Goal: Information Seeking & Learning: Learn about a topic

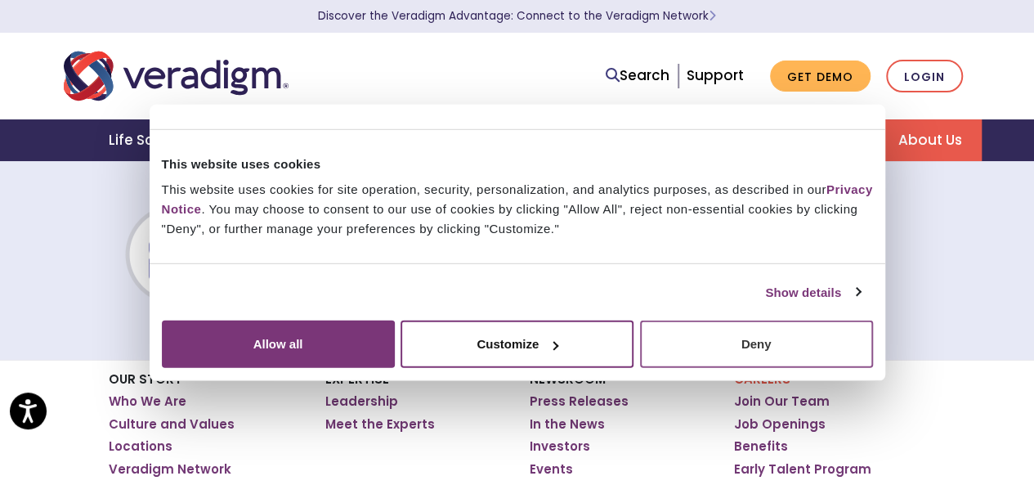
click at [853, 368] on button "Deny" at bounding box center [756, 343] width 233 height 47
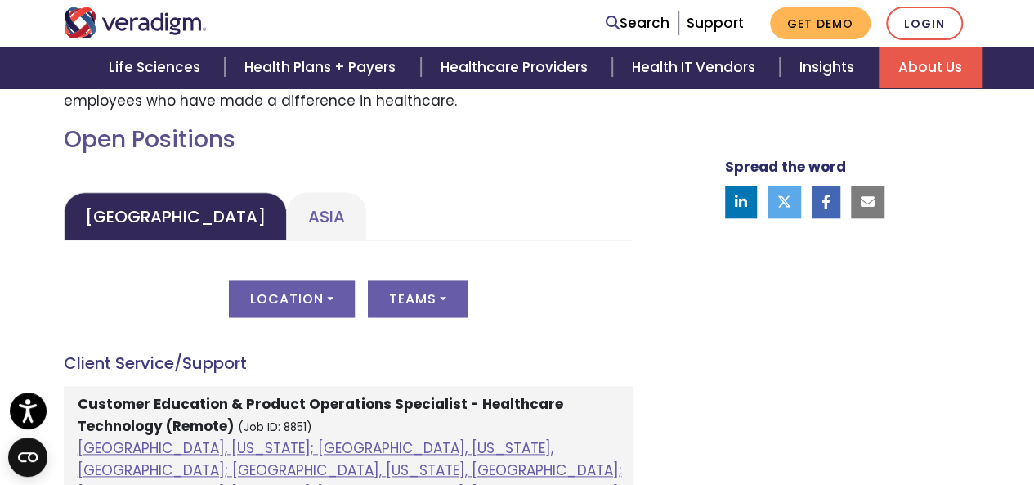
scroll to position [817, 0]
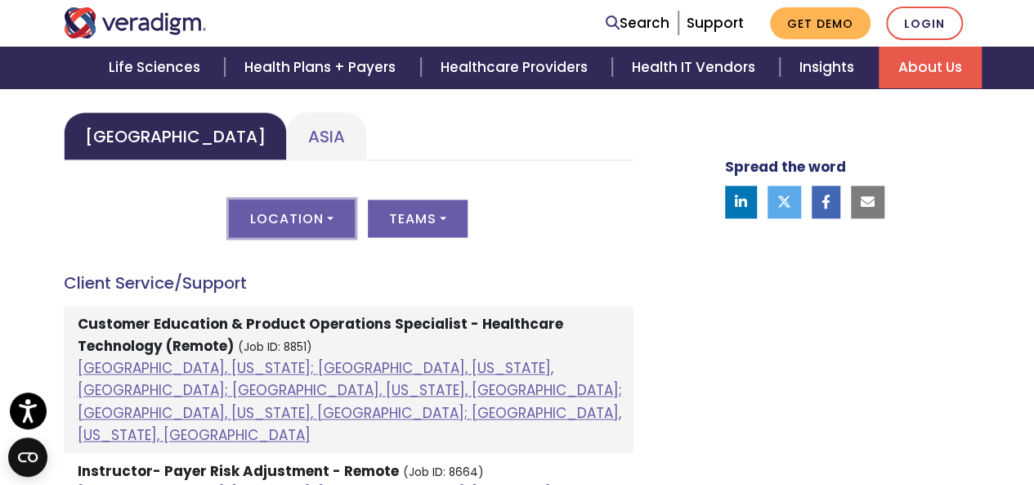
click at [326, 223] on button "Location" at bounding box center [292, 218] width 126 height 38
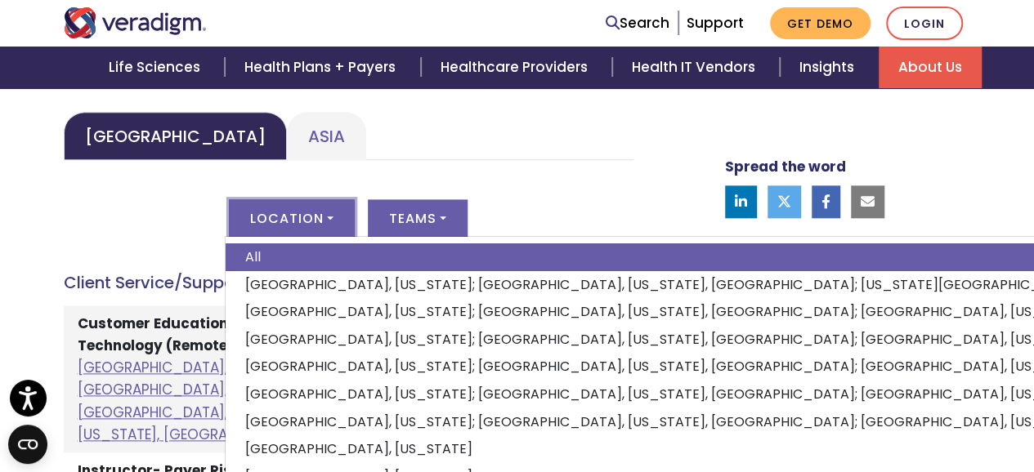
click at [528, 158] on ul "[GEOGRAPHIC_DATA] [GEOGRAPHIC_DATA]" at bounding box center [349, 136] width 570 height 48
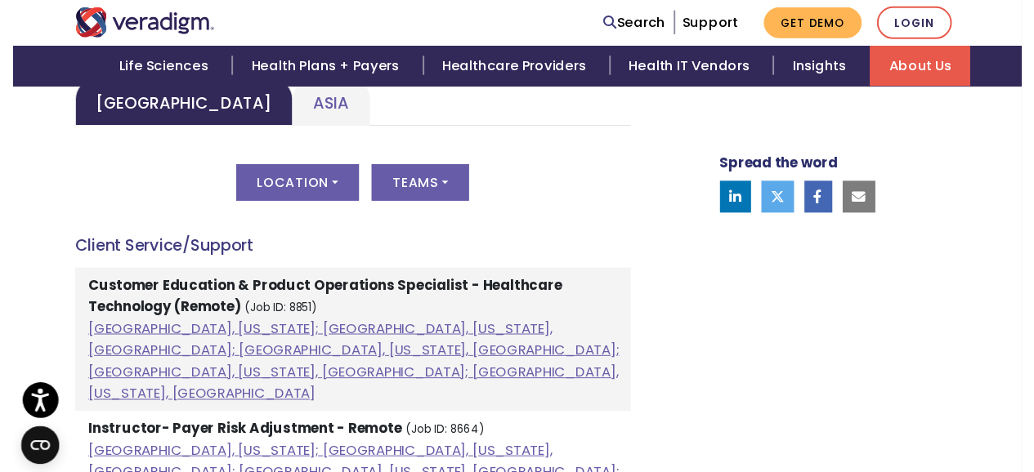
scroll to position [735, 0]
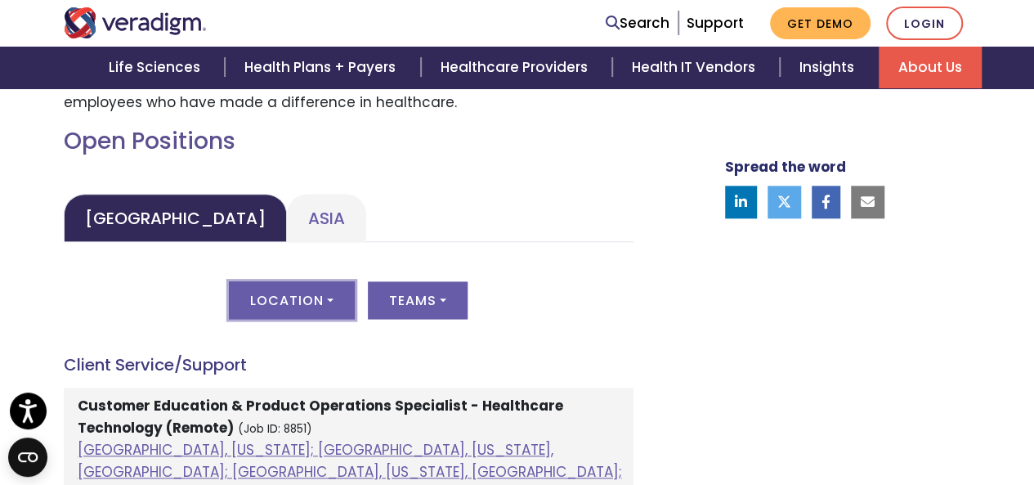
click at [284, 297] on button "Location" at bounding box center [292, 300] width 126 height 38
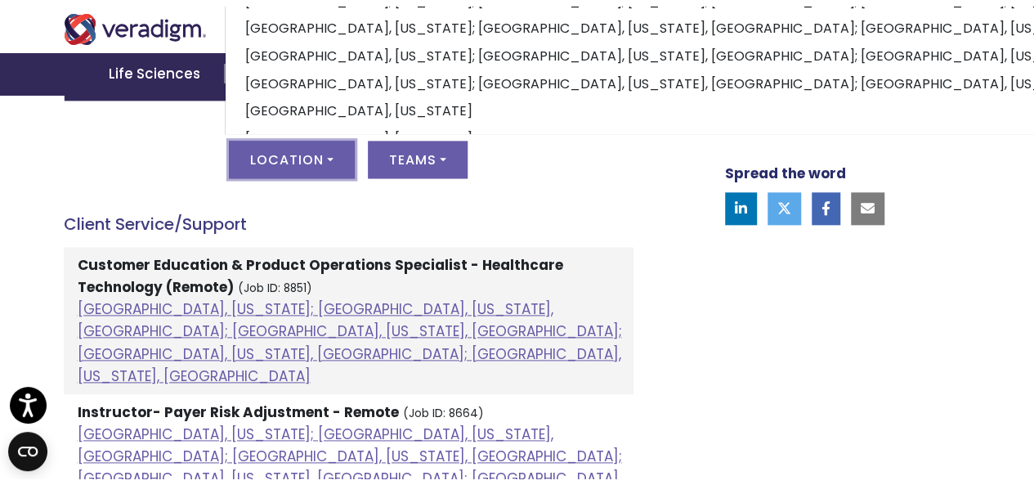
scroll to position [899, 0]
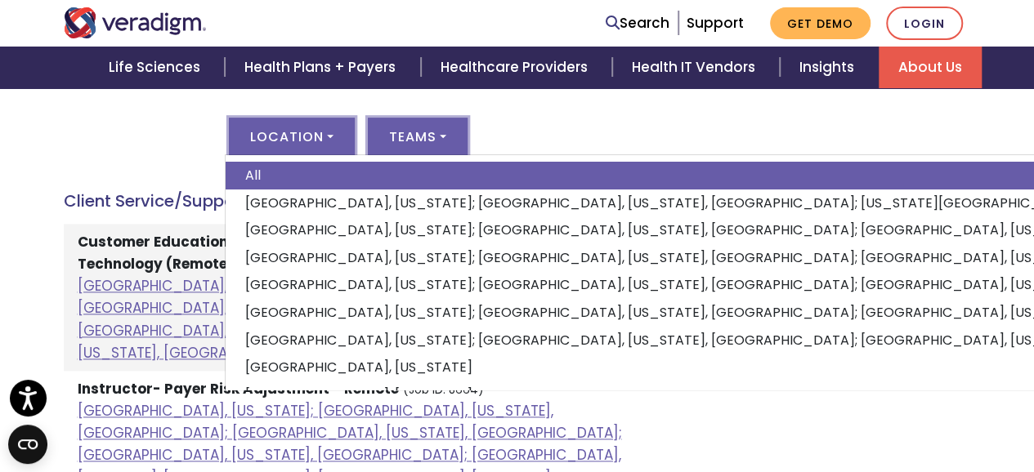
click at [441, 134] on button "Teams" at bounding box center [418, 137] width 100 height 38
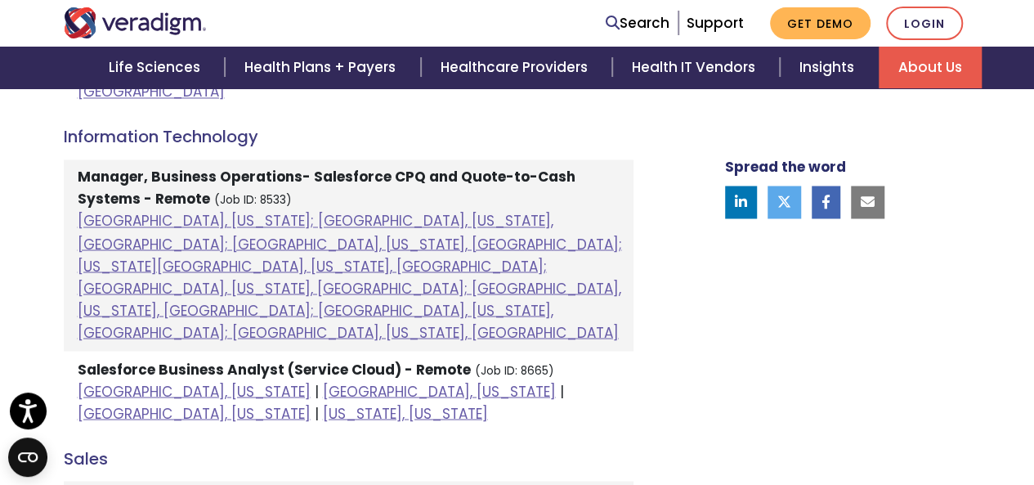
scroll to position [1144, 0]
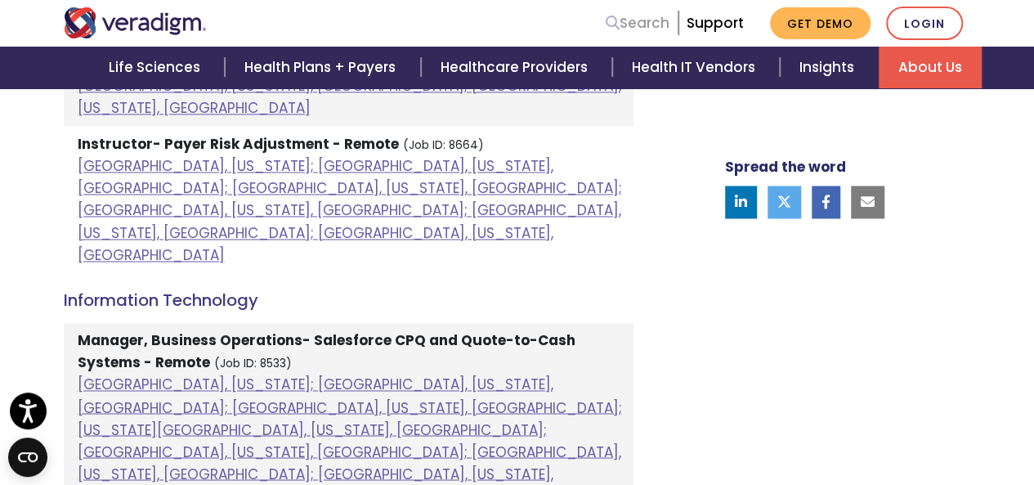
click at [634, 28] on link "Search" at bounding box center [638, 23] width 64 height 22
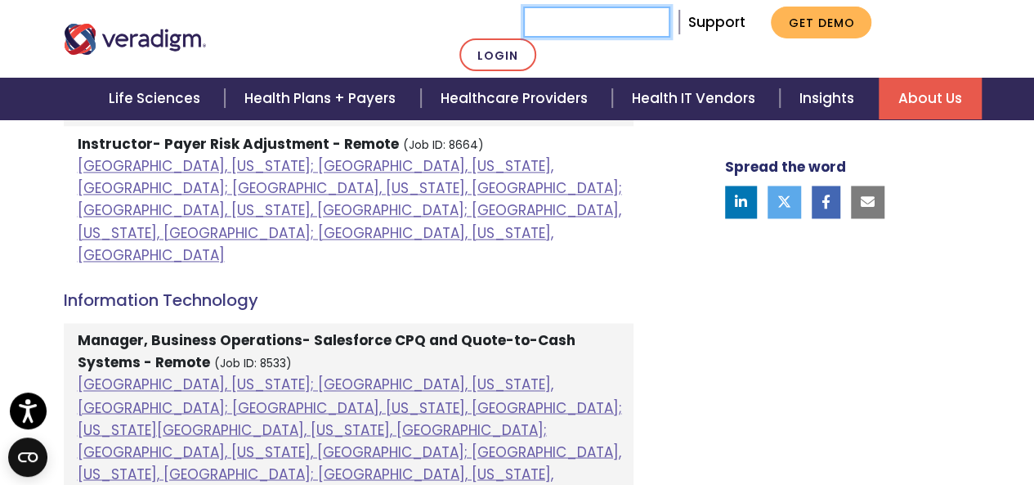
paste input "Customer Education & Product Operations Specialist - Healthcare Technology (Rem…"
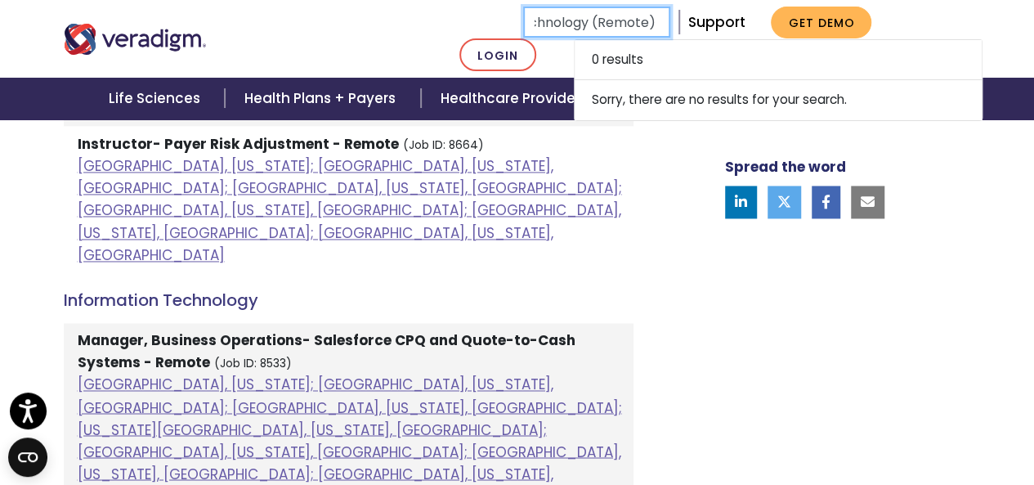
type input "Customer Education & Product Operations Specialist - Healthcare Technology (Rem…"
